Goal: Use online tool/utility: Utilize a website feature to perform a specific function

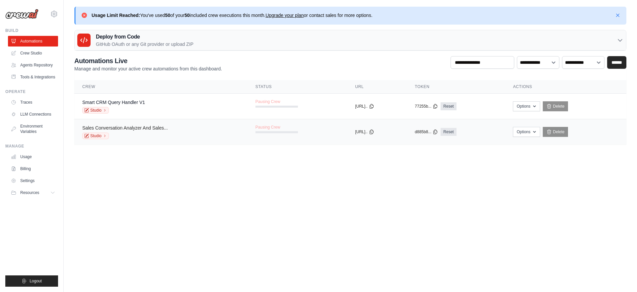
click at [124, 125] on link "Sales Conversation Analyzer And Sales..." at bounding box center [125, 127] width 86 height 5
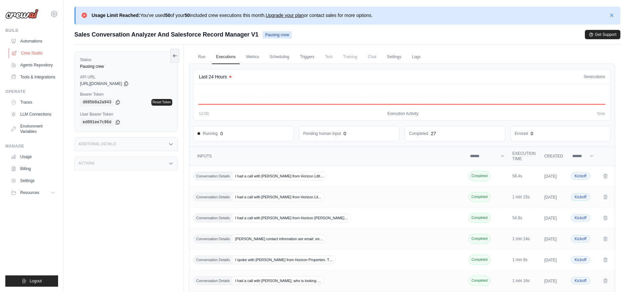
click at [34, 51] on link "Crew Studio" at bounding box center [34, 53] width 50 height 11
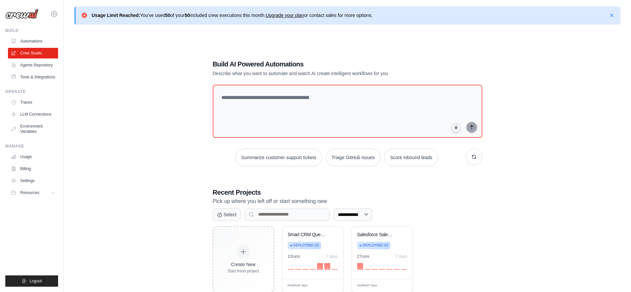
scroll to position [37, 0]
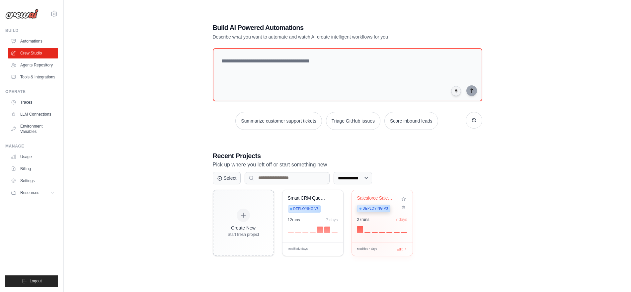
click at [369, 235] on div "Salesforce Sales Rep Assistant Deploying v3 27 run s 7 days" at bounding box center [382, 216] width 61 height 52
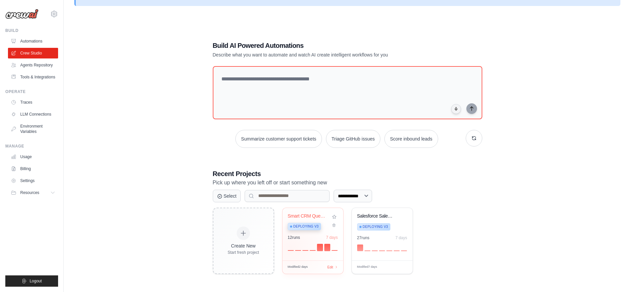
scroll to position [37, 0]
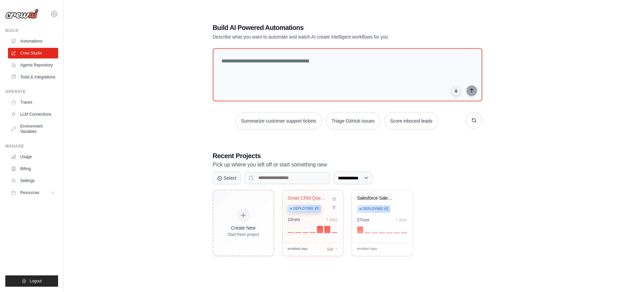
click at [300, 212] on div "Smart CRM Query Handler Deploying v3" at bounding box center [308, 205] width 40 height 20
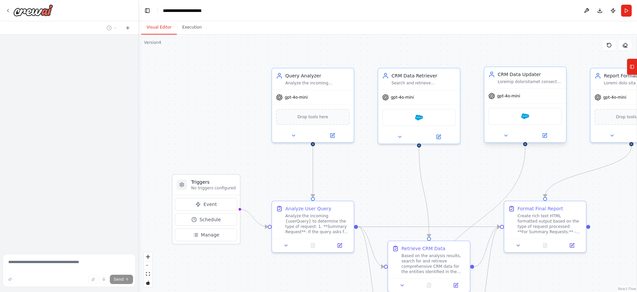
click at [510, 121] on div "Salesforce" at bounding box center [526, 116] width 74 height 17
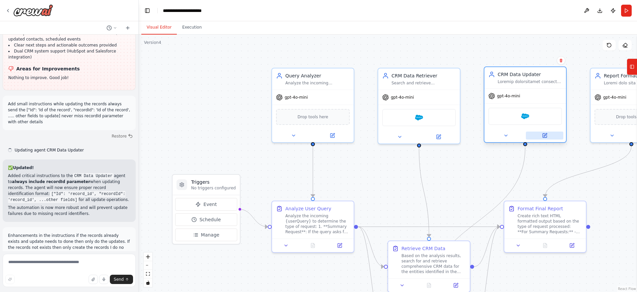
click at [546, 135] on icon at bounding box center [545, 135] width 4 height 4
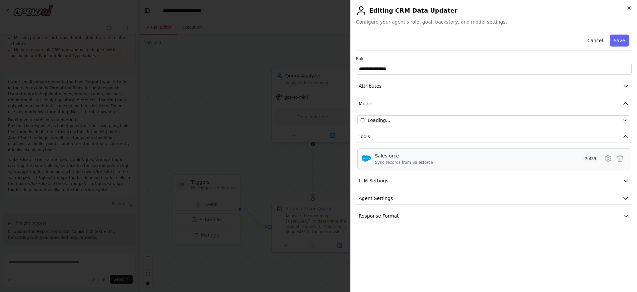
scroll to position [4112, 0]
click at [504, 152] on div "Salesforce Sync records from Salesforce 7 of 39" at bounding box center [494, 158] width 273 height 21
click at [606, 155] on icon at bounding box center [609, 158] width 8 height 8
